Goal: Task Accomplishment & Management: Use online tool/utility

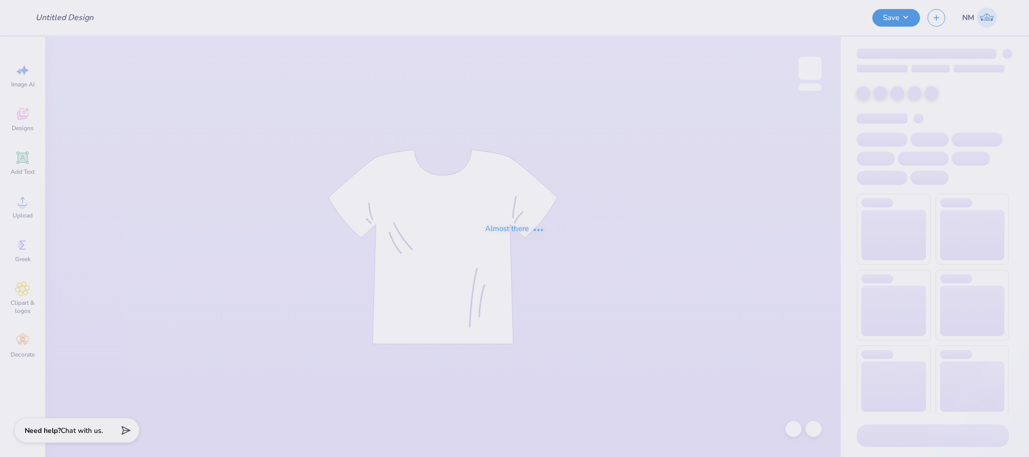
type input "Hoodies for CWILC"
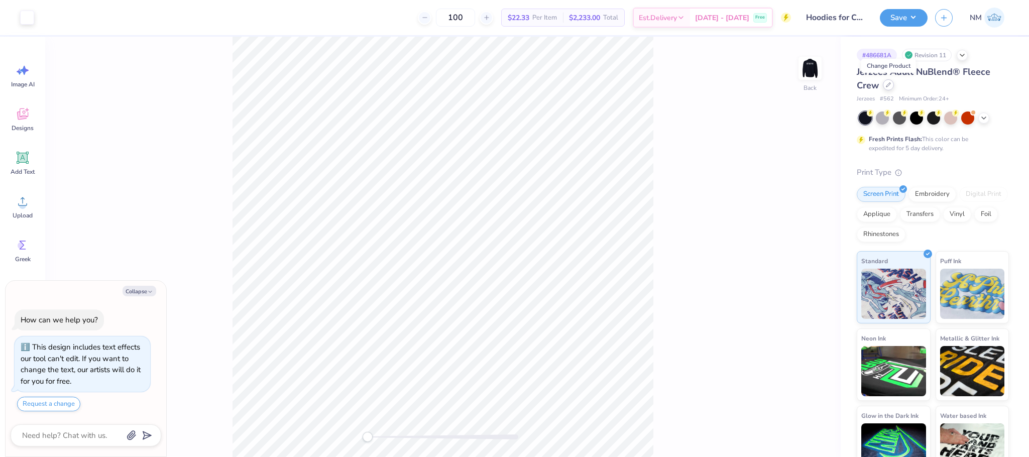
click at [889, 86] on icon at bounding box center [888, 84] width 5 height 5
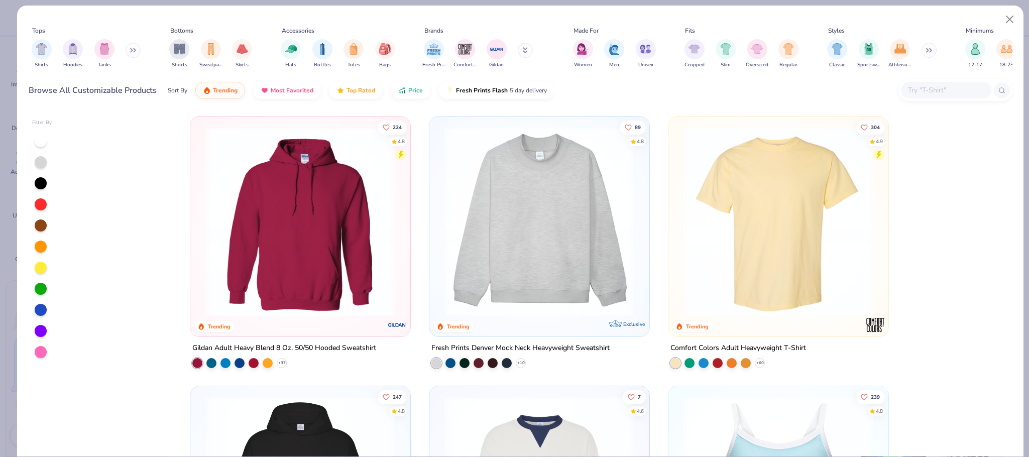
click at [131, 47] on button at bounding box center [133, 50] width 15 height 15
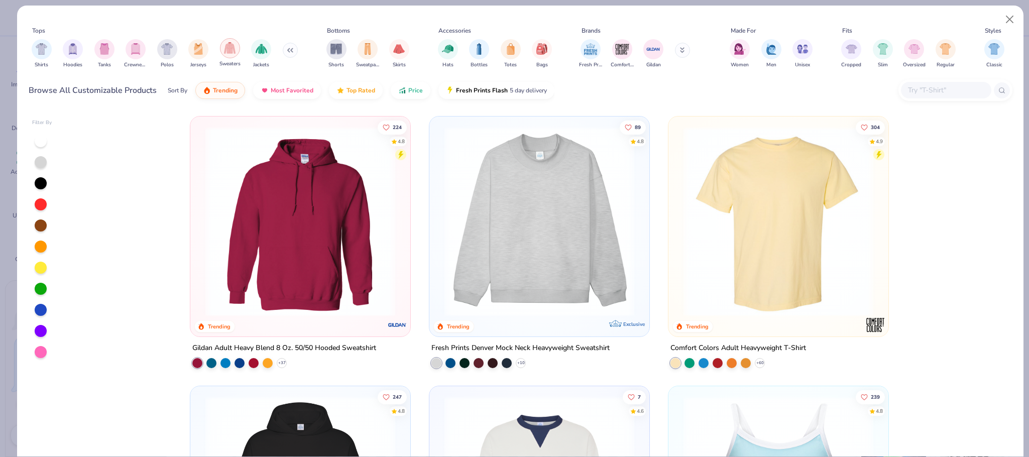
click at [230, 48] on img "filter for Sweaters" at bounding box center [230, 48] width 12 height 12
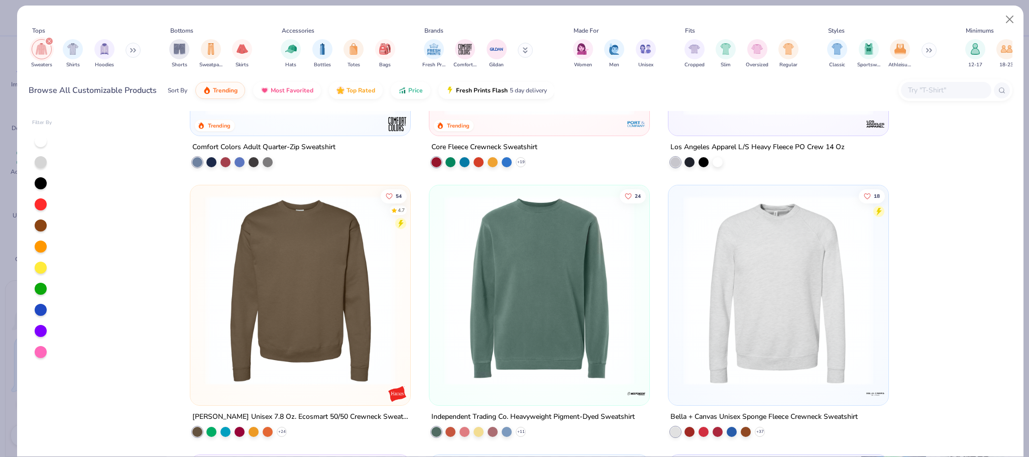
scroll to position [745, 0]
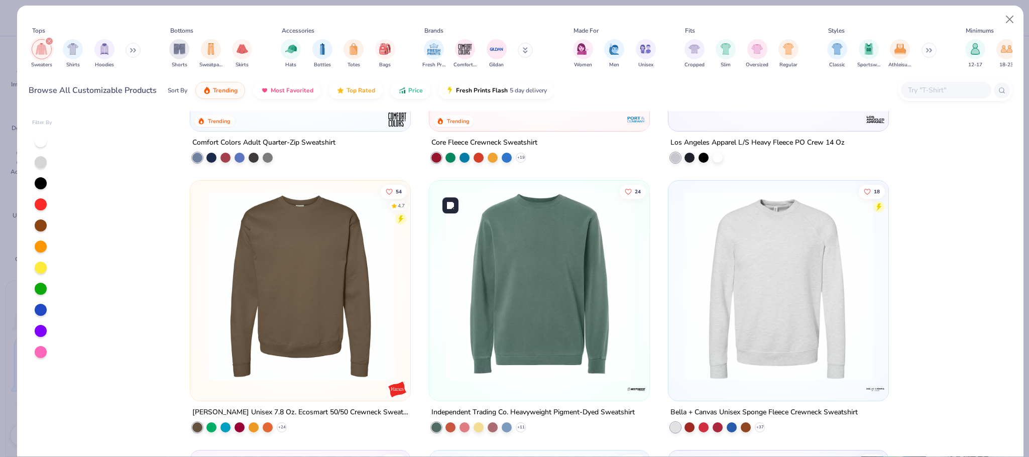
click at [523, 280] on img at bounding box center [539, 286] width 200 height 190
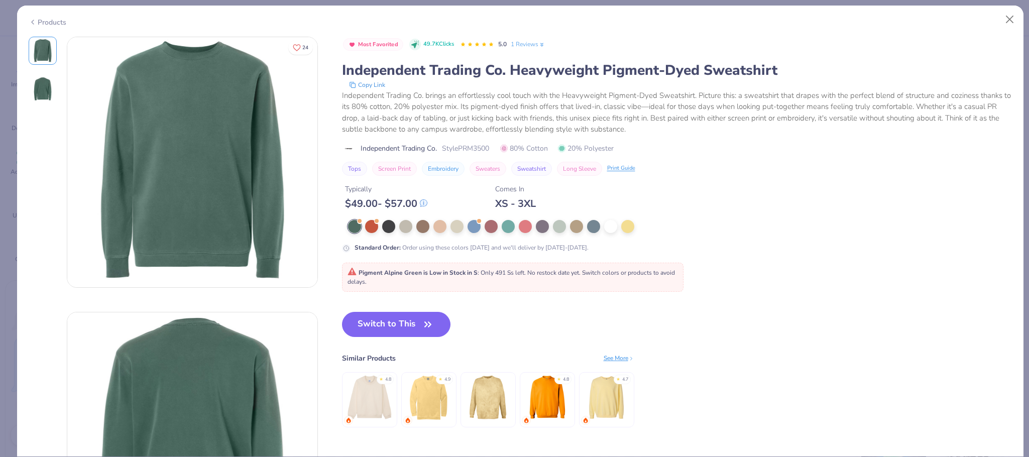
click at [44, 20] on div "Products" at bounding box center [48, 22] width 38 height 11
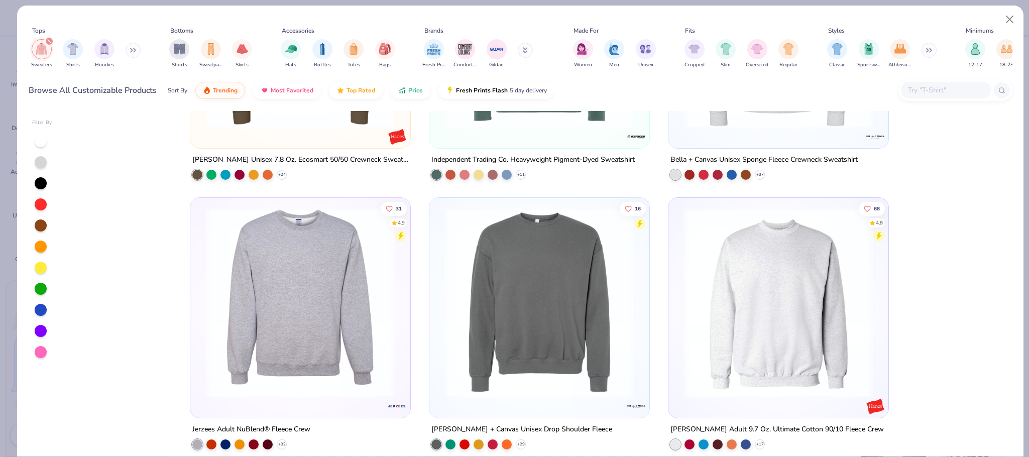
scroll to position [1048, 0]
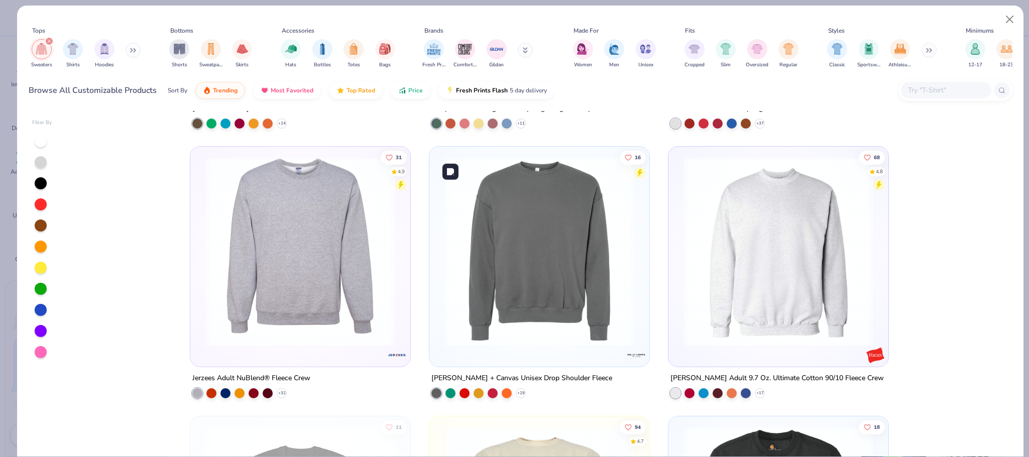
click at [606, 288] on img at bounding box center [539, 252] width 200 height 190
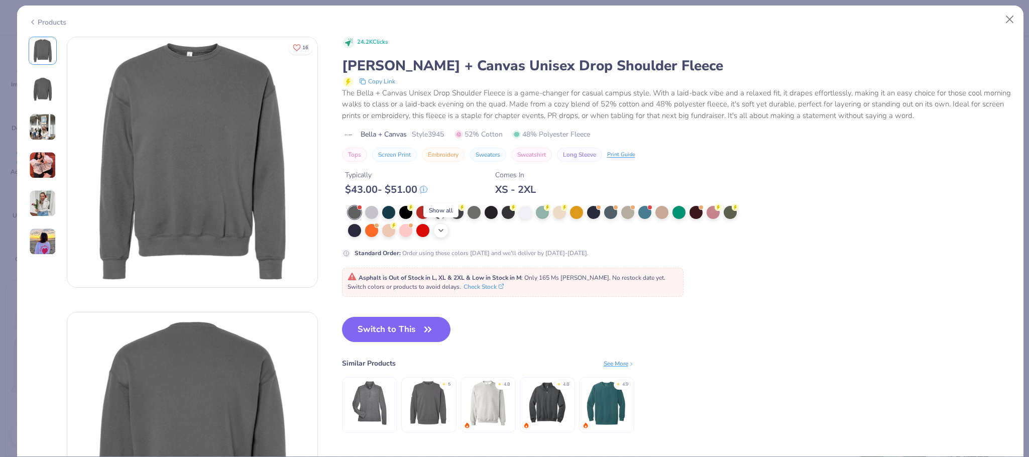
click at [442, 232] on icon at bounding box center [441, 230] width 8 height 8
click at [360, 232] on div at bounding box center [354, 229] width 13 height 13
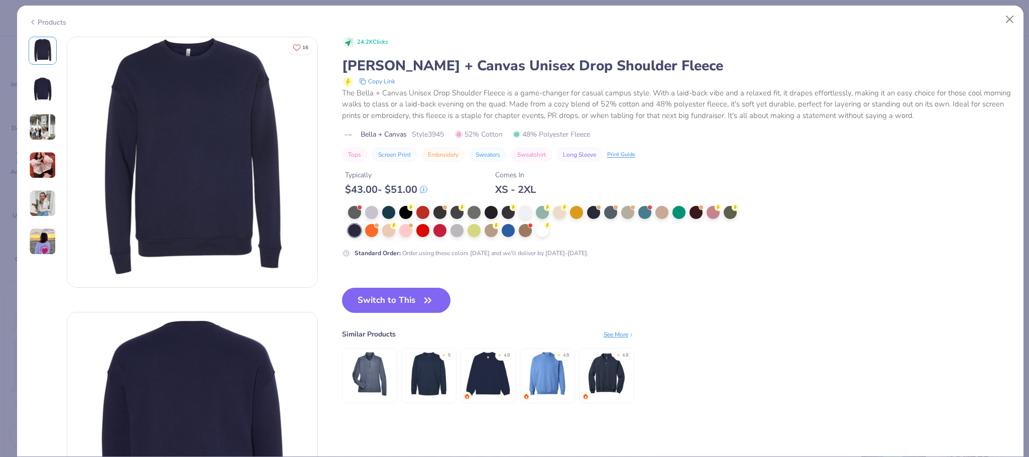
click at [38, 20] on div "Products" at bounding box center [48, 22] width 38 height 11
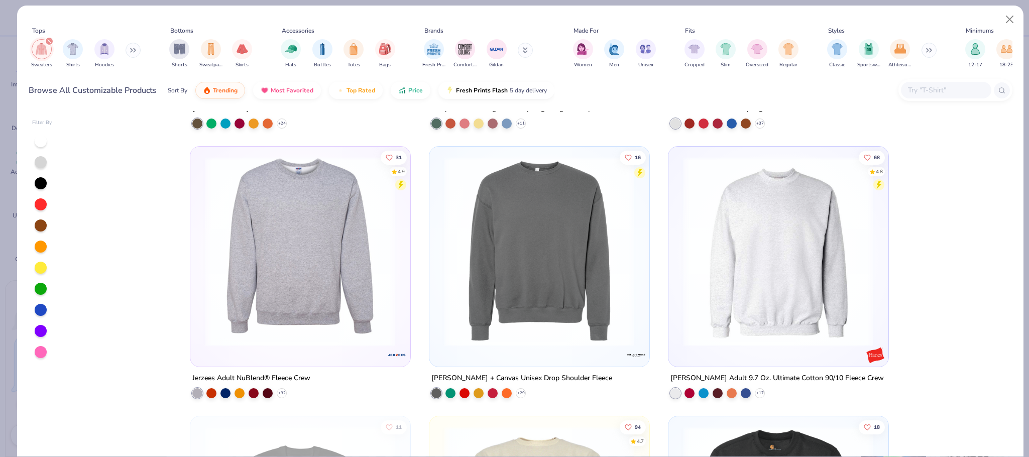
click at [45, 41] on div "filter for Sweaters" at bounding box center [49, 41] width 9 height 9
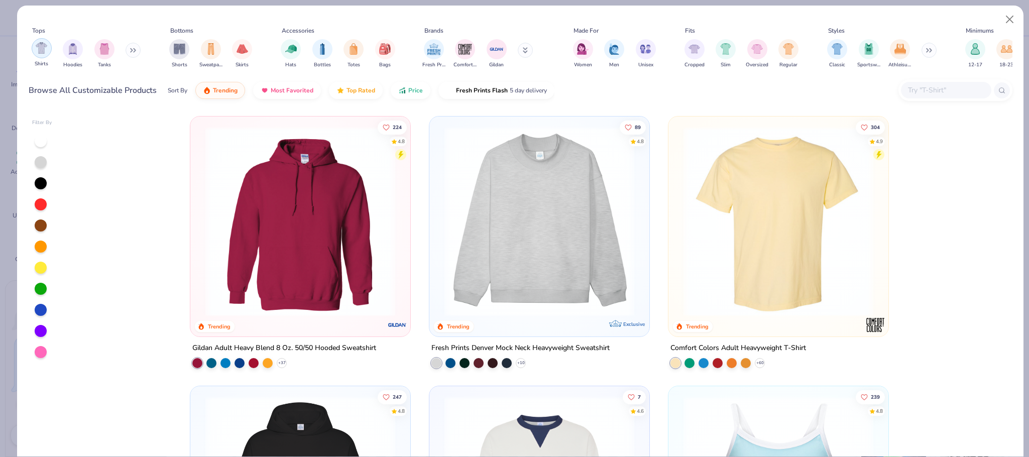
click at [71, 51] on img "filter for Hoodies" at bounding box center [72, 49] width 11 height 12
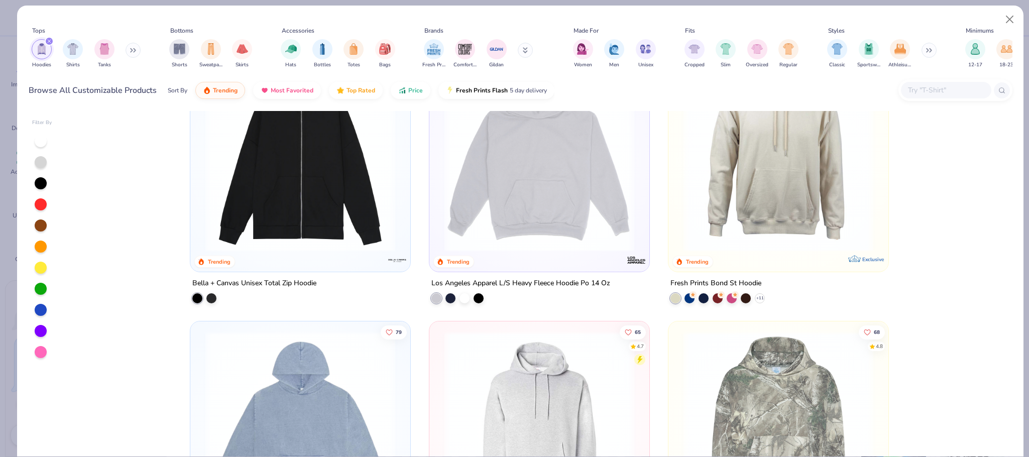
scroll to position [468, 0]
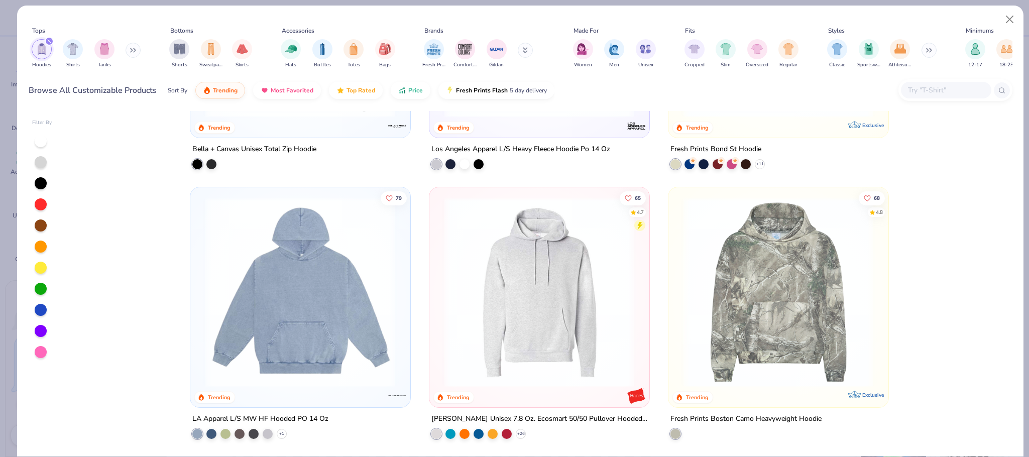
drag, startPoint x: 1000, startPoint y: 212, endPoint x: 999, endPoint y: 241, distance: 28.7
click at [999, 241] on div "224 4.8 Trending Gildan Adult Heavy Blend 8 Oz. 50/50 Hooded Sweatshirt + 37 24…" at bounding box center [539, 283] width 944 height 345
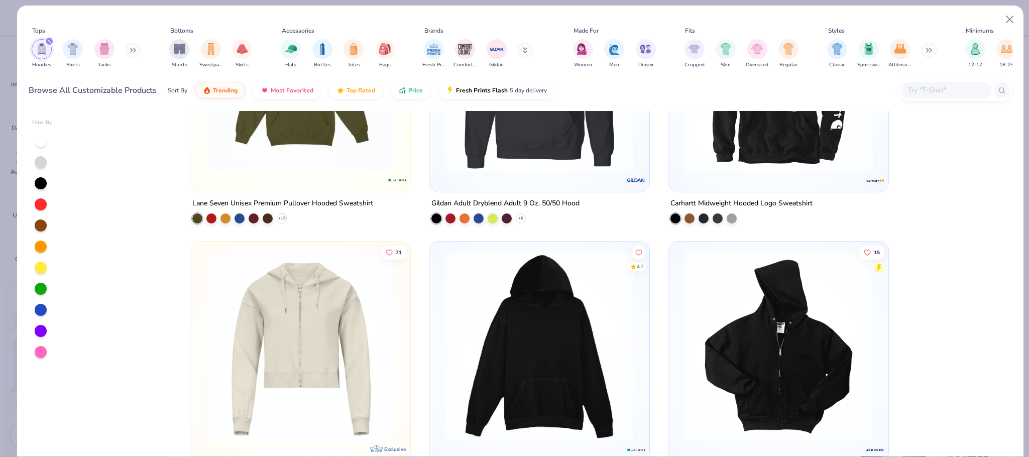
scroll to position [1878, 0]
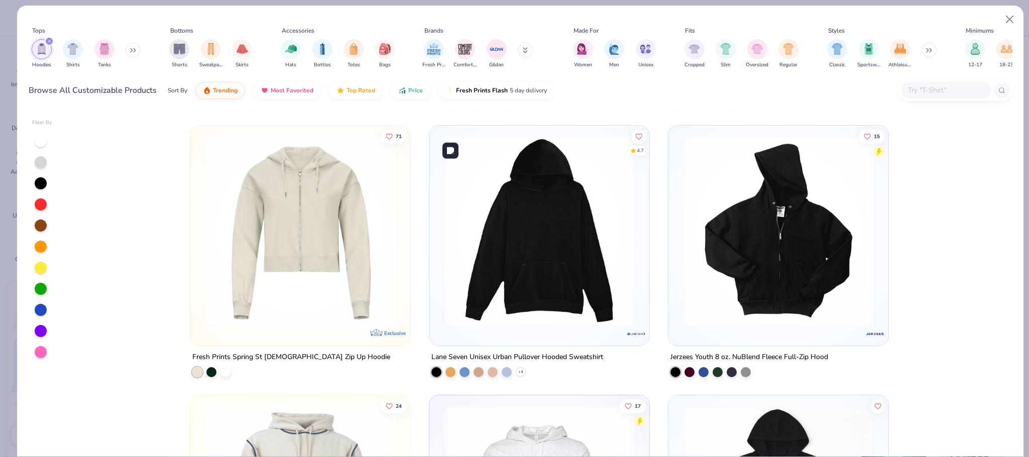
click at [585, 283] on img at bounding box center [539, 231] width 200 height 190
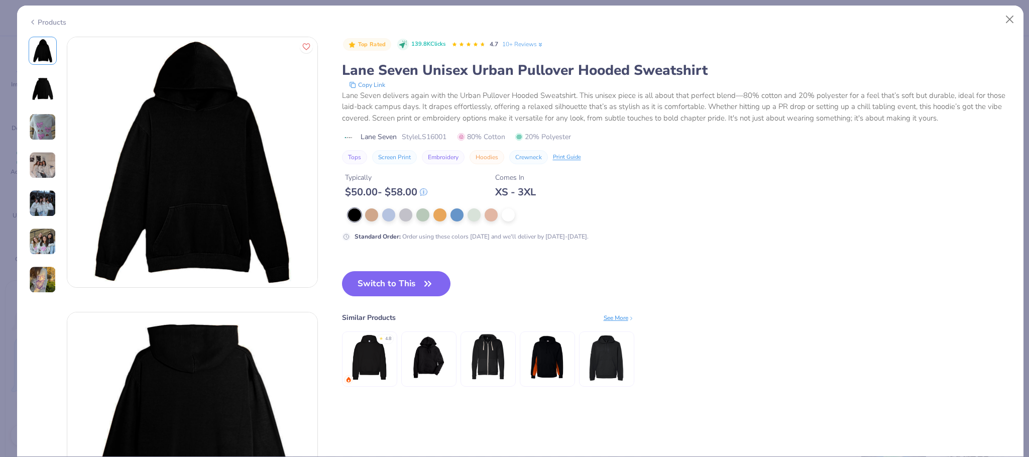
click at [53, 23] on div "Products" at bounding box center [48, 22] width 38 height 11
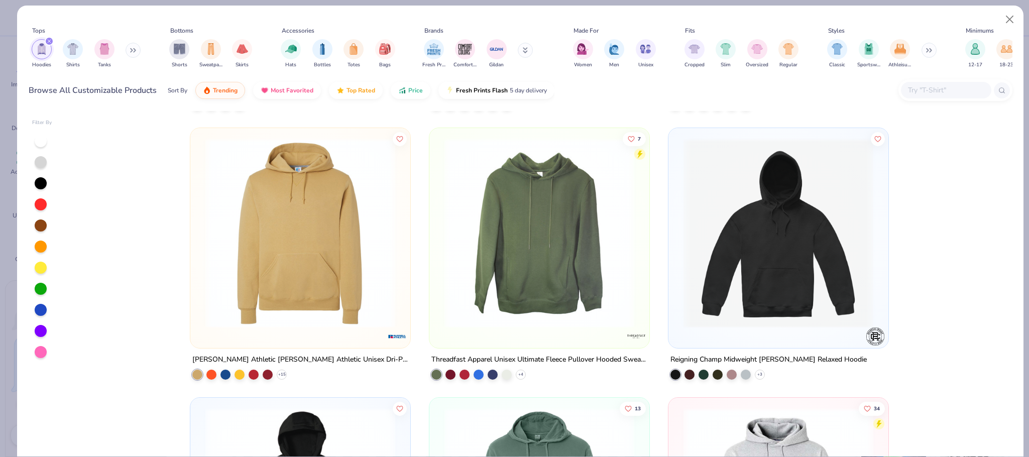
scroll to position [3798, 0]
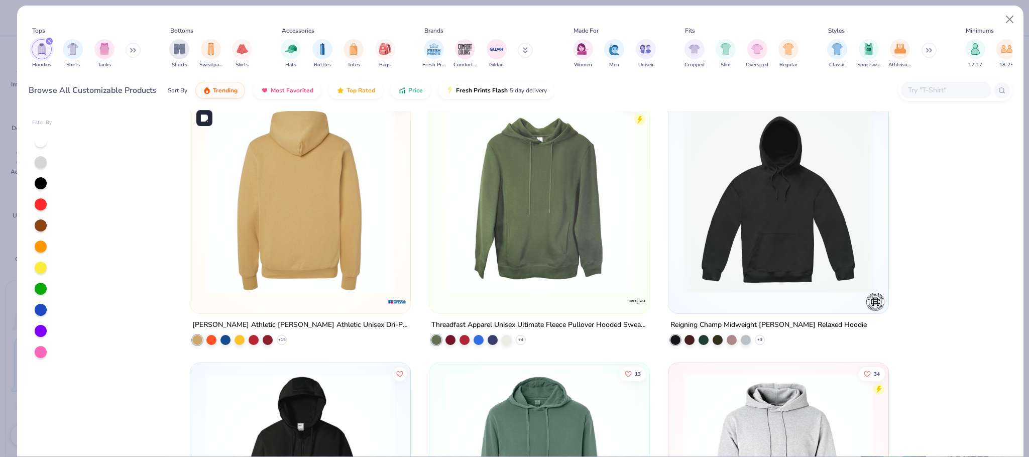
click at [200, 235] on img at bounding box center [101, 198] width 200 height 190
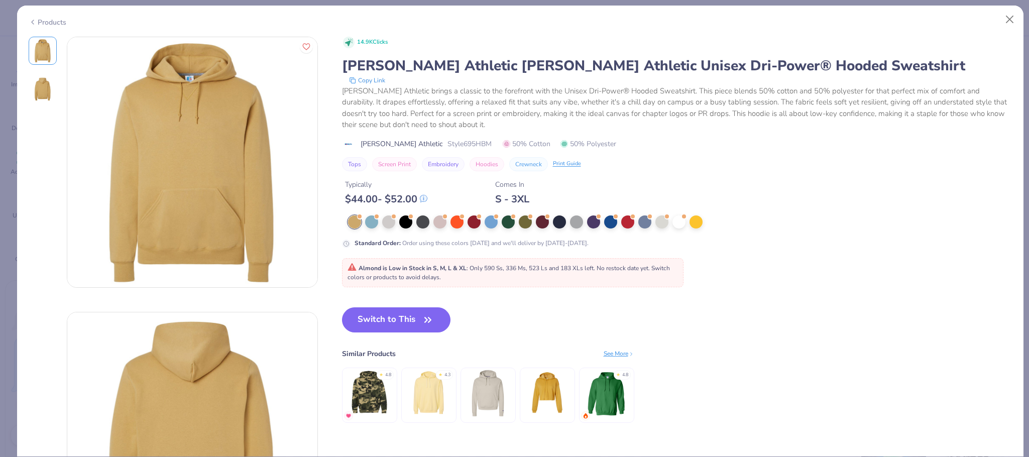
click at [51, 20] on div "Products" at bounding box center [48, 22] width 38 height 11
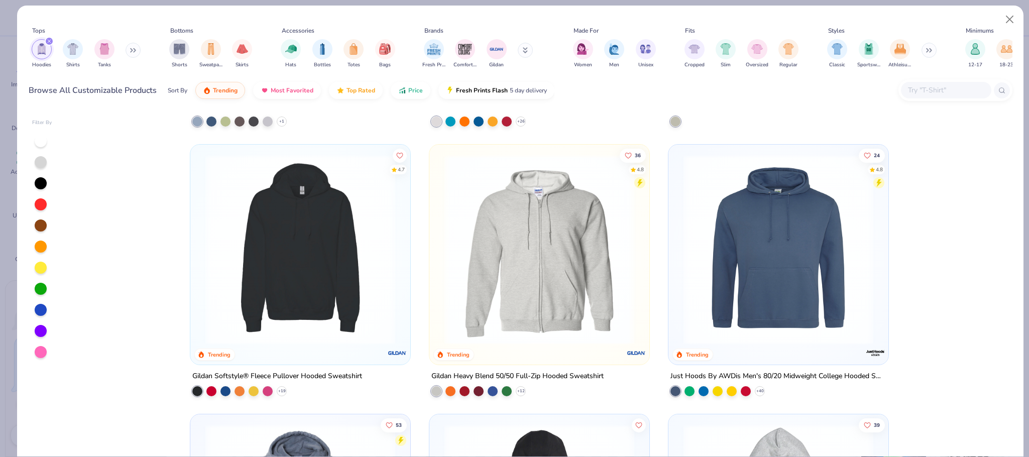
scroll to position [711, 0]
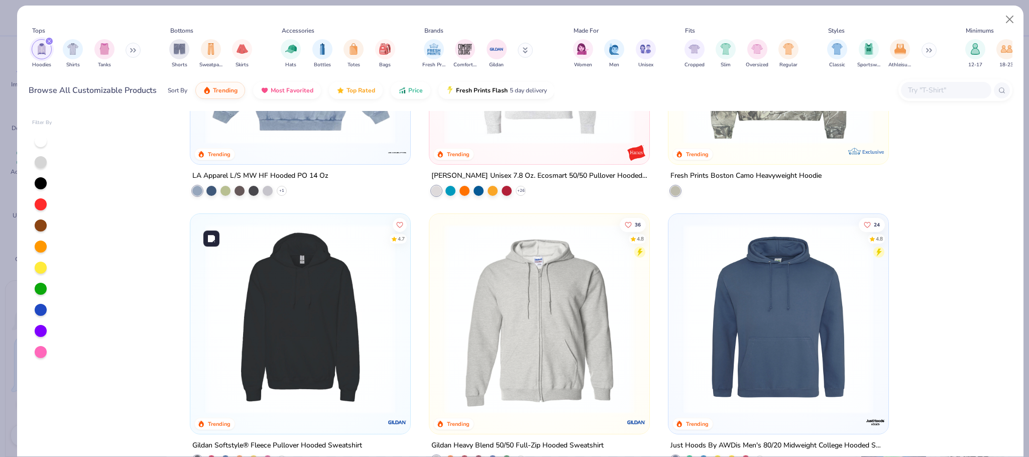
click at [318, 313] on img at bounding box center [300, 319] width 200 height 190
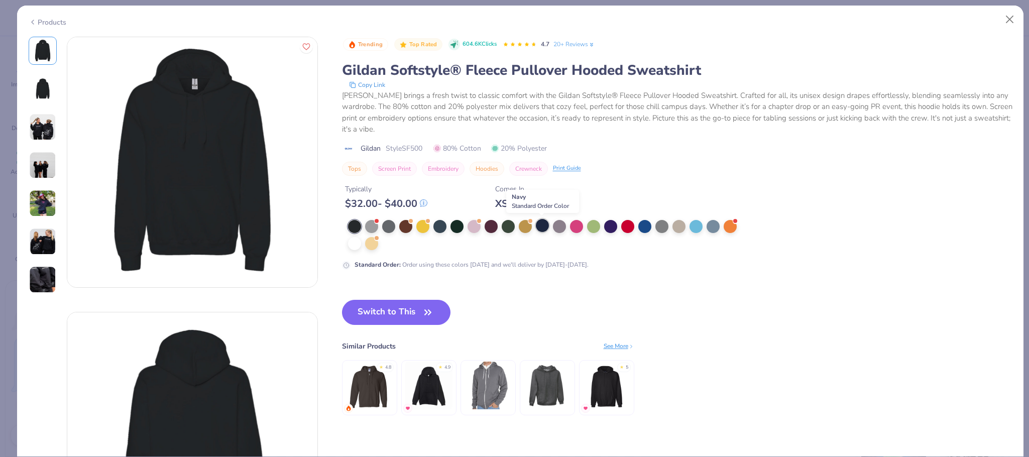
click at [543, 227] on div at bounding box center [542, 225] width 13 height 13
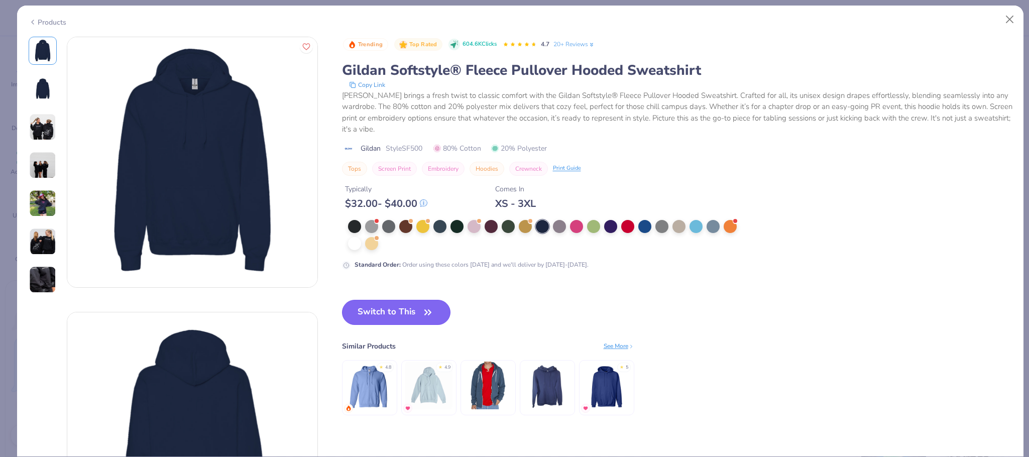
click at [433, 309] on icon "button" at bounding box center [428, 312] width 14 height 14
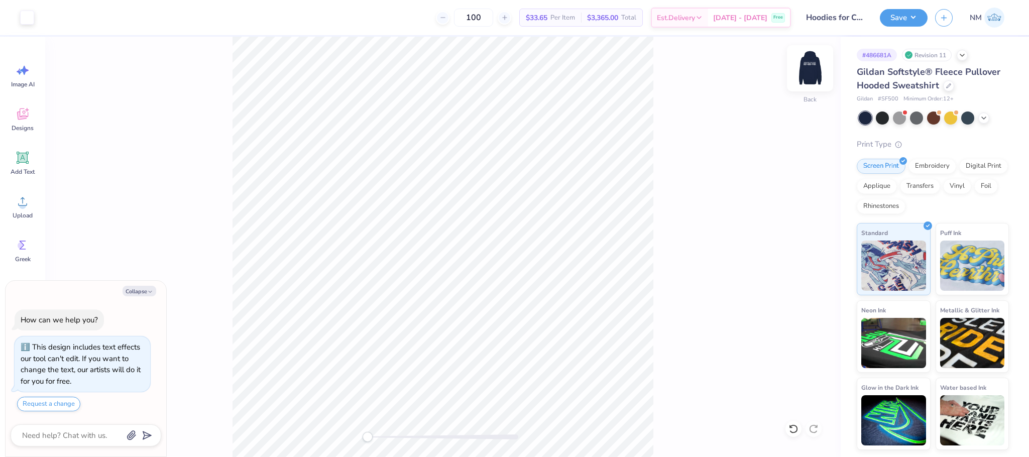
click at [815, 65] on img at bounding box center [810, 68] width 40 height 40
click at [913, 13] on button "Save" at bounding box center [904, 17] width 48 height 18
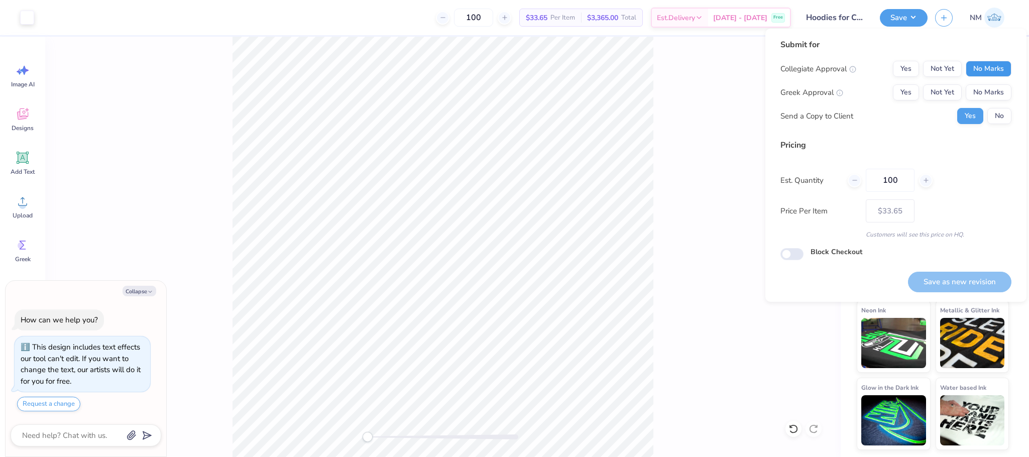
click at [990, 69] on button "No Marks" at bounding box center [989, 69] width 46 height 16
click at [997, 91] on button "No Marks" at bounding box center [989, 92] width 46 height 16
type textarea "x"
drag, startPoint x: 903, startPoint y: 183, endPoint x: 879, endPoint y: 189, distance: 24.8
click at [879, 189] on input "100" at bounding box center [890, 180] width 49 height 23
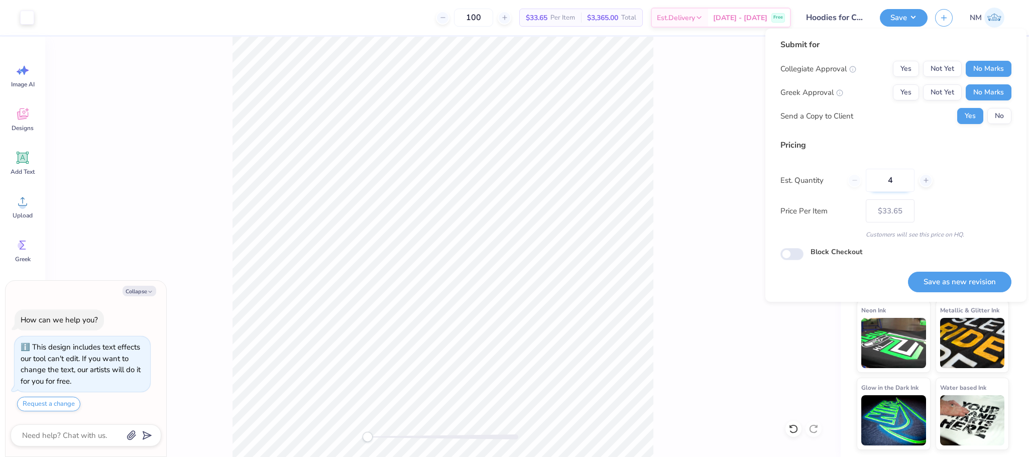
type input "45"
type textarea "x"
type input "45"
type textarea "x"
type input "– –"
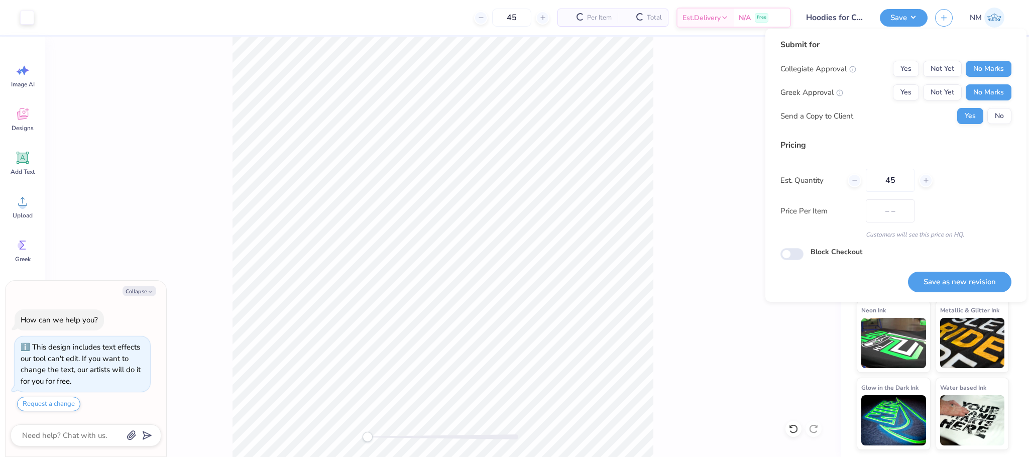
type textarea "x"
type input "$37.58"
type textarea "x"
type input "45"
click at [939, 279] on button "Save as new revision" at bounding box center [959, 282] width 103 height 21
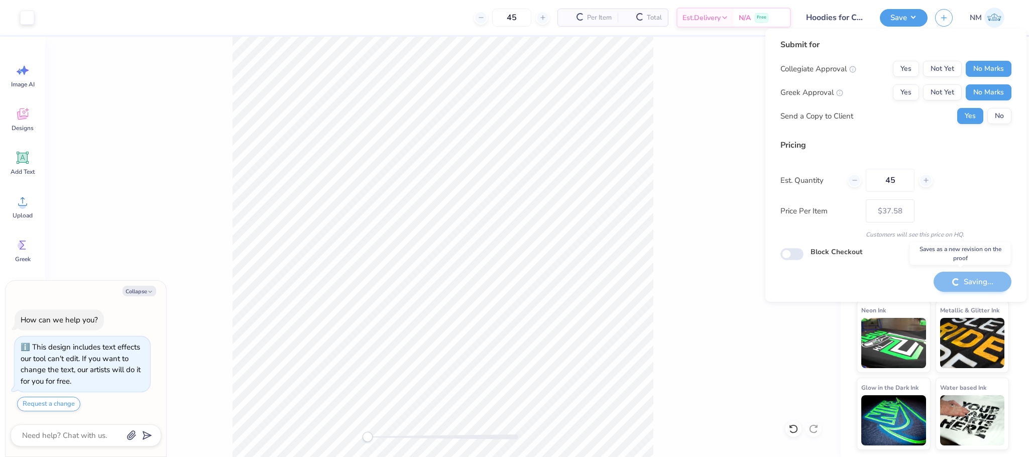
type textarea "x"
type input "– –"
type textarea "x"
type input "$37.58"
type textarea "x"
